Goal: Task Accomplishment & Management: Manage account settings

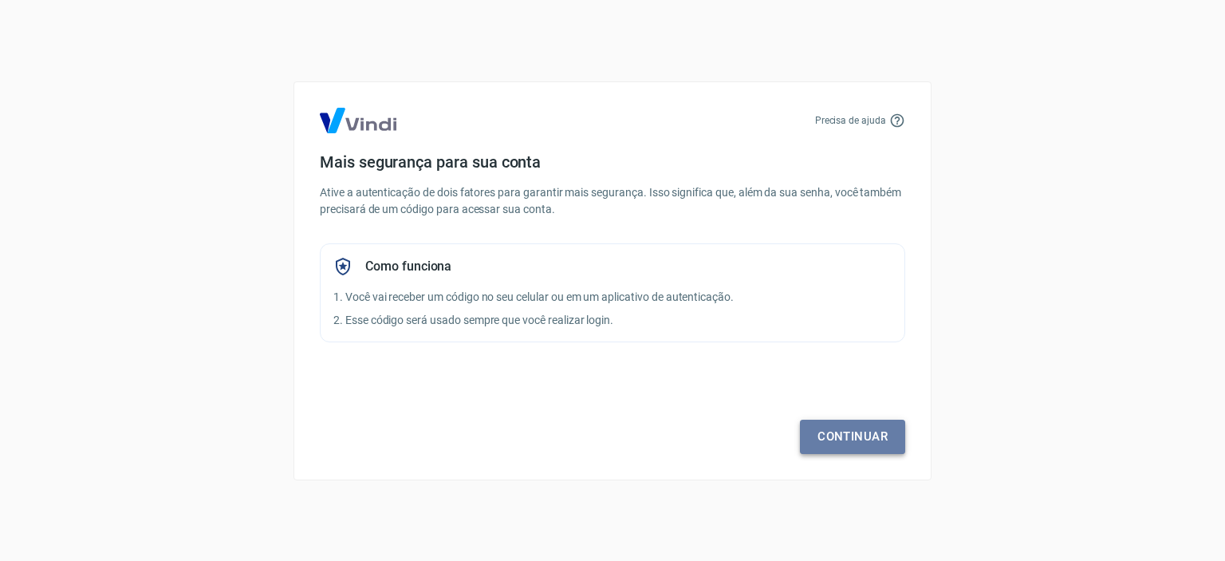
click at [841, 449] on link "Continuar" at bounding box center [852, 437] width 105 height 34
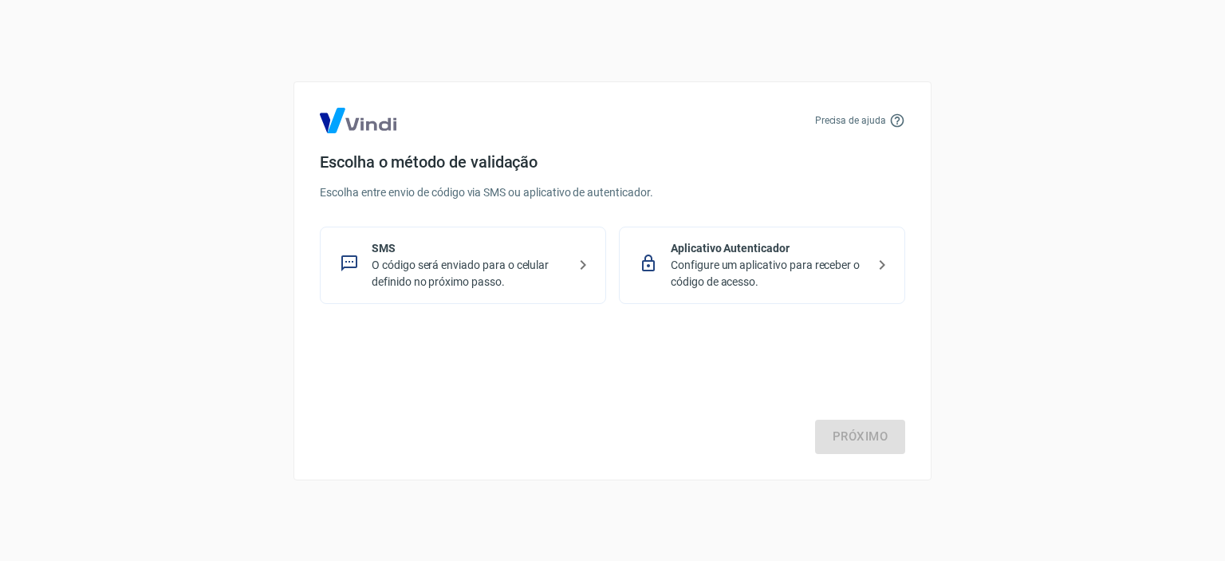
click at [278, 208] on div "Precisa de ajuda Escolha o método de validação Escolha entre envio de código vi…" at bounding box center [612, 280] width 1225 height 561
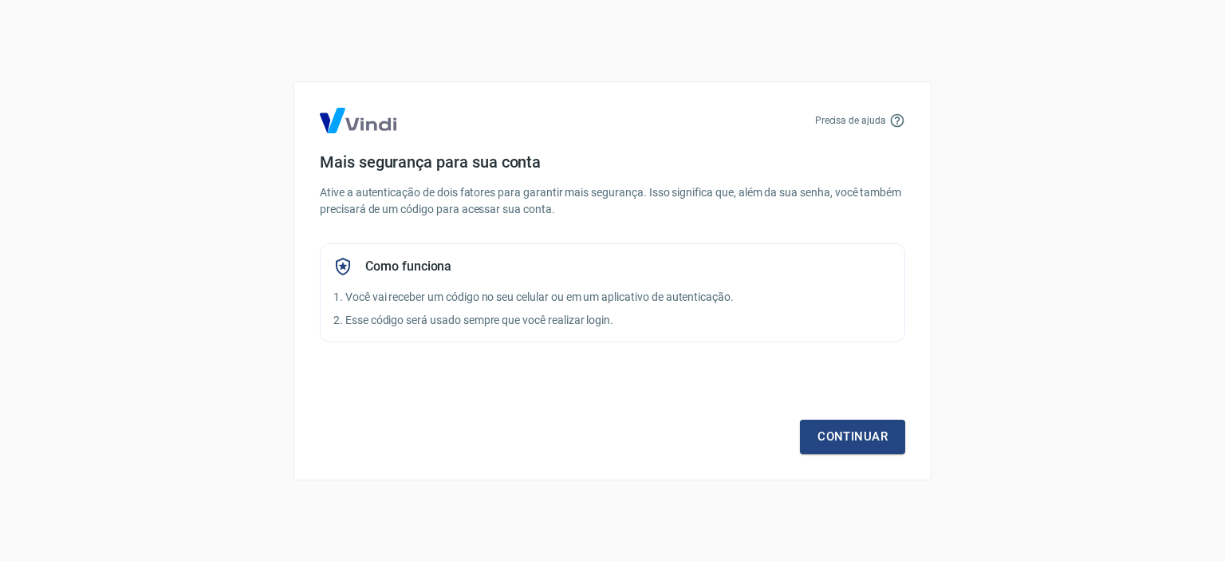
click at [532, 64] on div "Precisa de ajuda Mais segurança para sua conta Ative a autenticação de dois fat…" at bounding box center [612, 280] width 1225 height 561
click at [211, 171] on div "Precisa de ajuda Mais segurança para sua conta Ative a autenticação de dois fat…" at bounding box center [612, 280] width 1225 height 561
